Goal: Navigation & Orientation: Find specific page/section

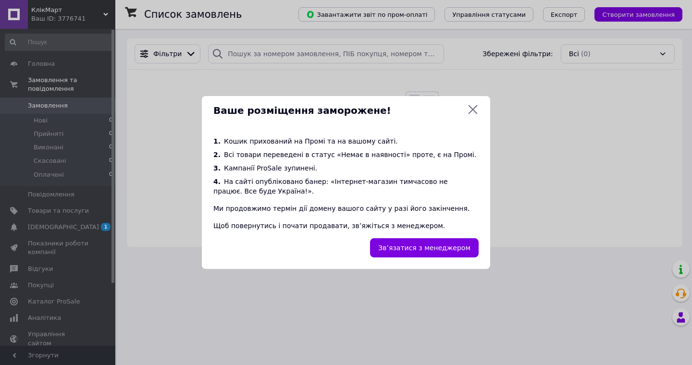
click at [472, 111] on icon at bounding box center [473, 109] width 9 height 9
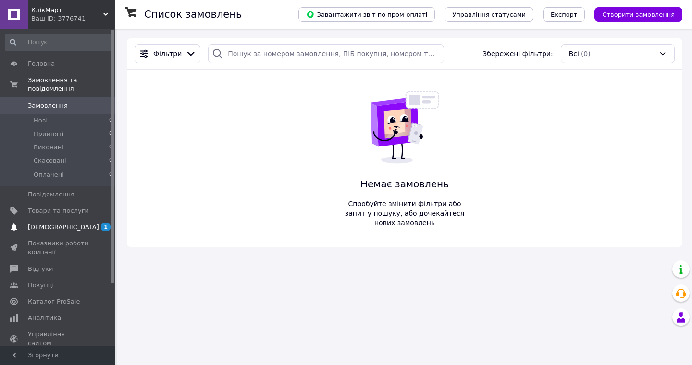
click at [49, 231] on link "[DEMOGRAPHIC_DATA] 1 0" at bounding box center [59, 227] width 118 height 16
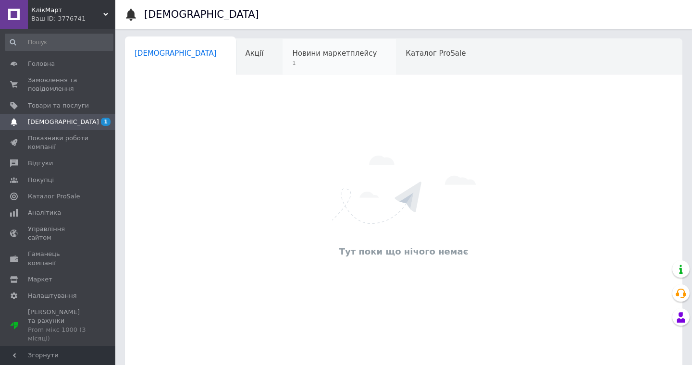
click at [292, 52] on span "Новини маркетплейсу" at bounding box center [334, 53] width 85 height 9
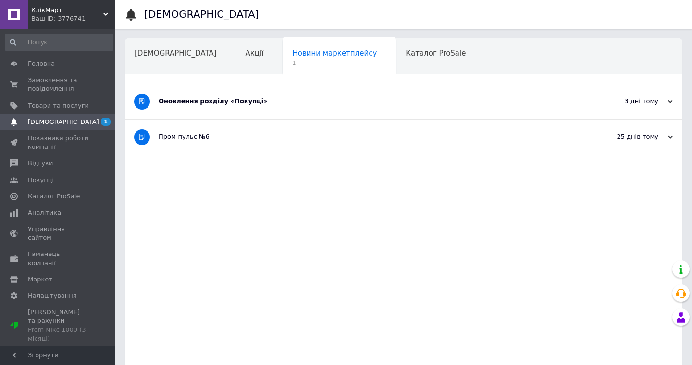
click at [222, 105] on div "Оновлення розділу «Покупці»" at bounding box center [368, 101] width 418 height 9
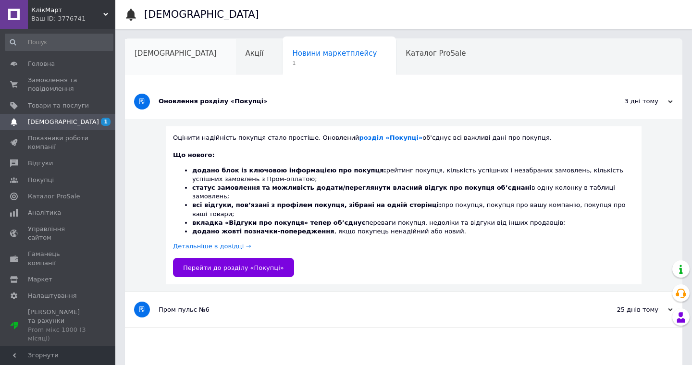
click at [146, 59] on div "[DEMOGRAPHIC_DATA]" at bounding box center [180, 57] width 111 height 37
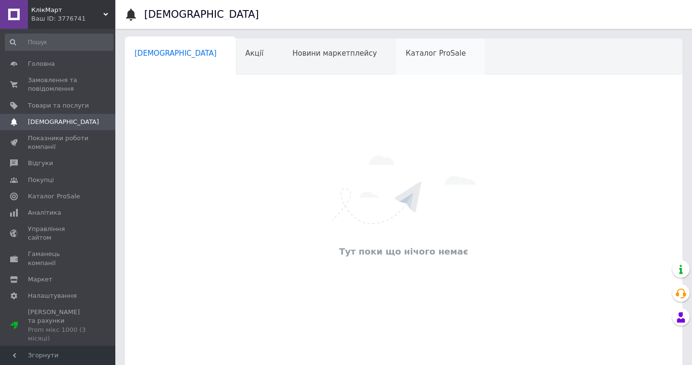
click at [396, 48] on div "Каталог ProSale" at bounding box center [440, 57] width 89 height 37
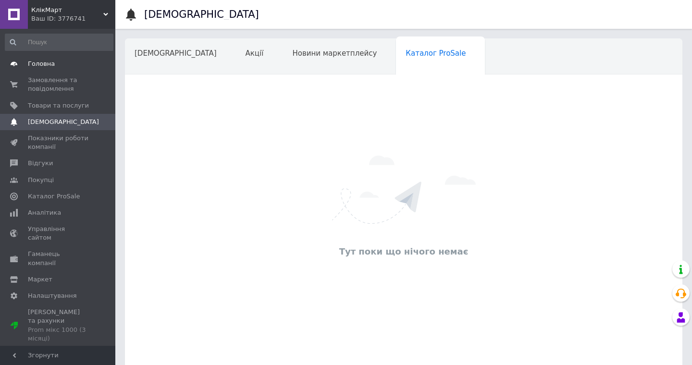
click at [36, 67] on span "Головна" at bounding box center [41, 64] width 27 height 9
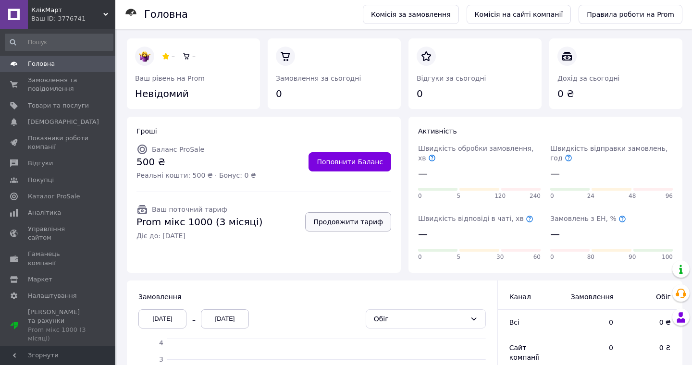
click at [356, 223] on link "Продовжити тариф" at bounding box center [348, 222] width 86 height 19
